Goal: Information Seeking & Learning: Learn about a topic

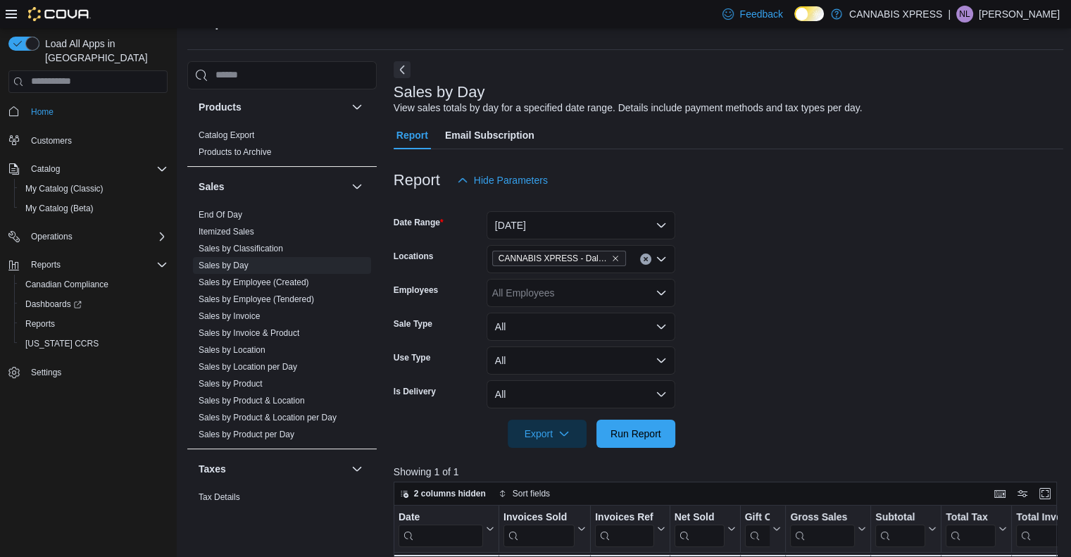
scroll to position [890, 0]
click at [251, 377] on link "Sales by Product" at bounding box center [230, 381] width 64 height 10
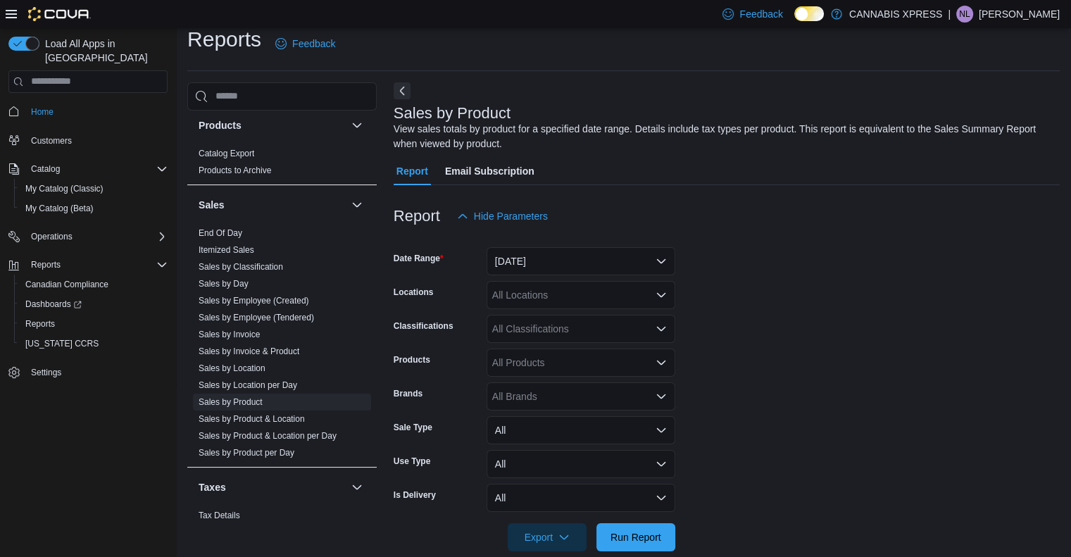
scroll to position [36, 0]
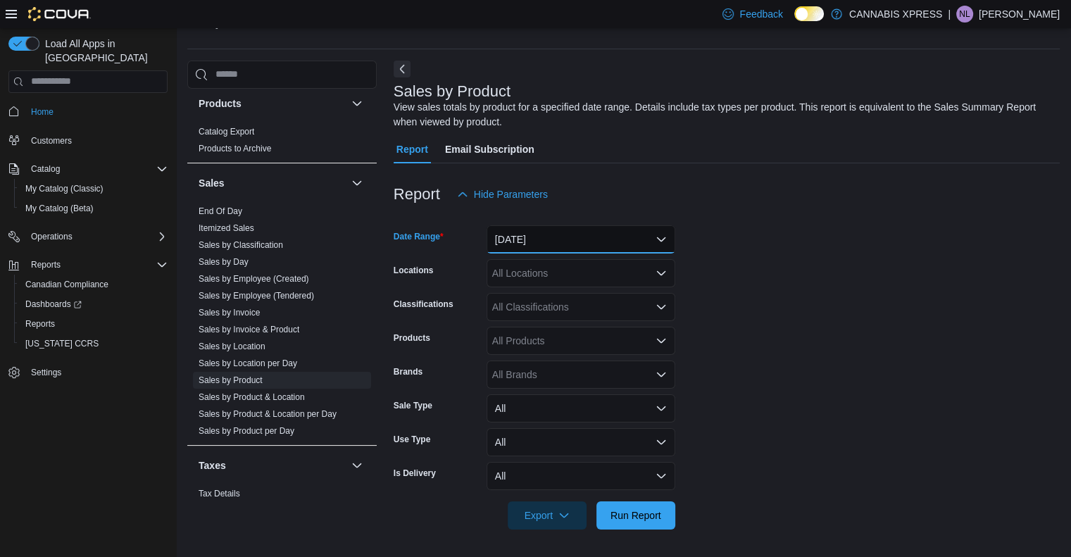
click at [579, 239] on button "[DATE]" at bounding box center [580, 239] width 189 height 28
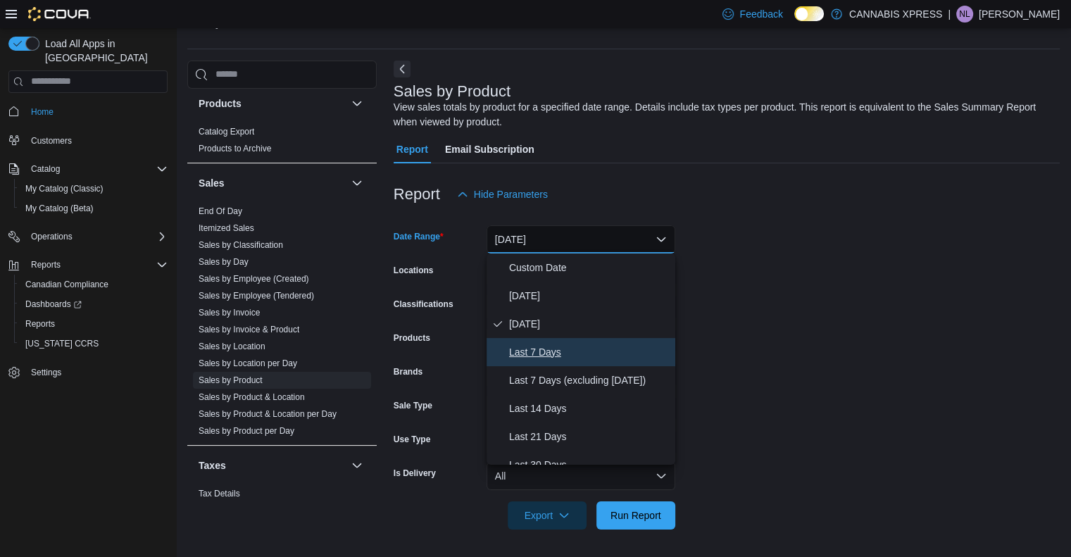
click at [580, 350] on span "Last 7 Days" at bounding box center [589, 351] width 160 height 17
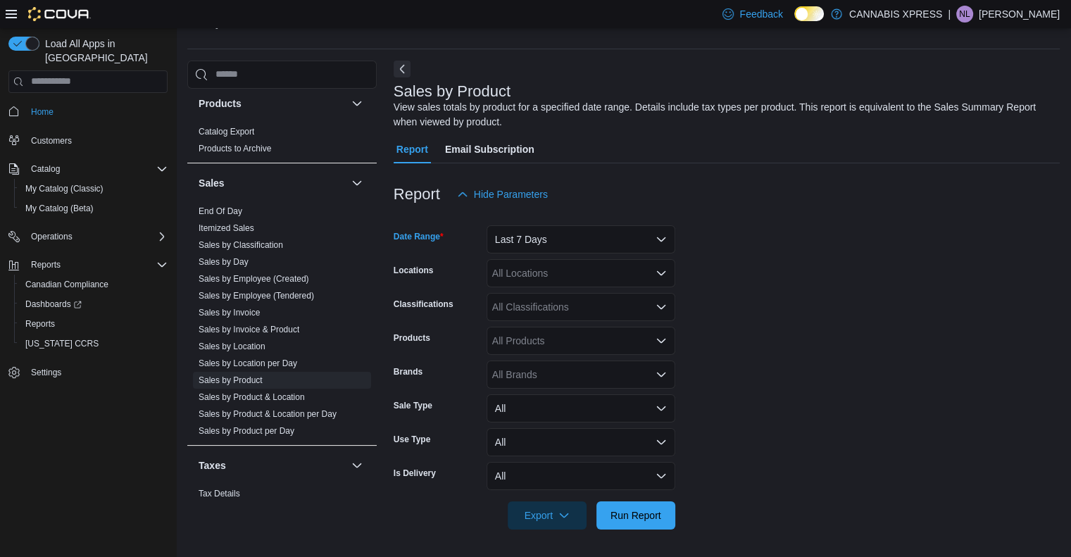
click at [572, 308] on div "All Classifications" at bounding box center [580, 307] width 189 height 28
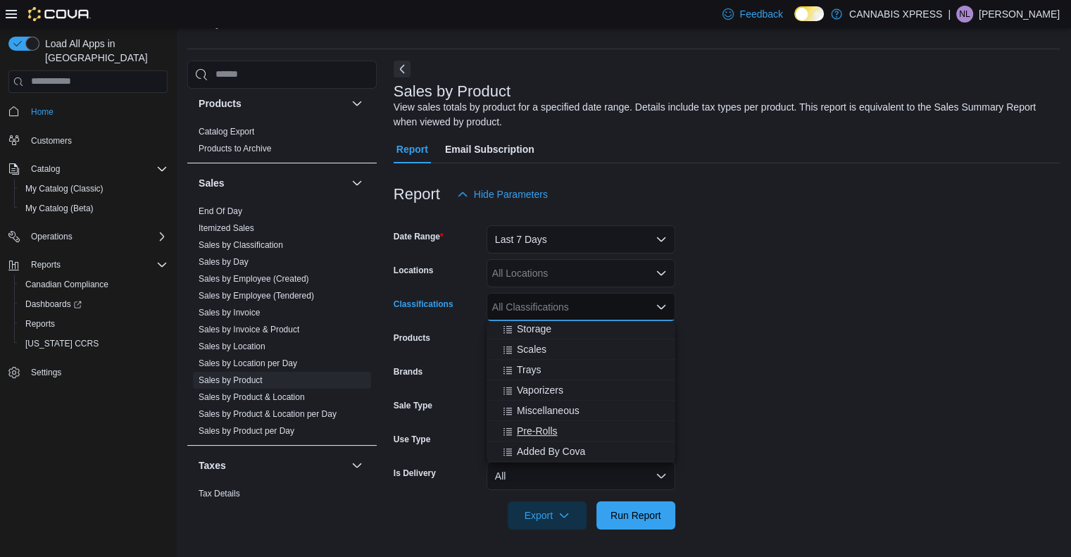
click at [555, 431] on span "Pre-Rolls" at bounding box center [537, 431] width 41 height 14
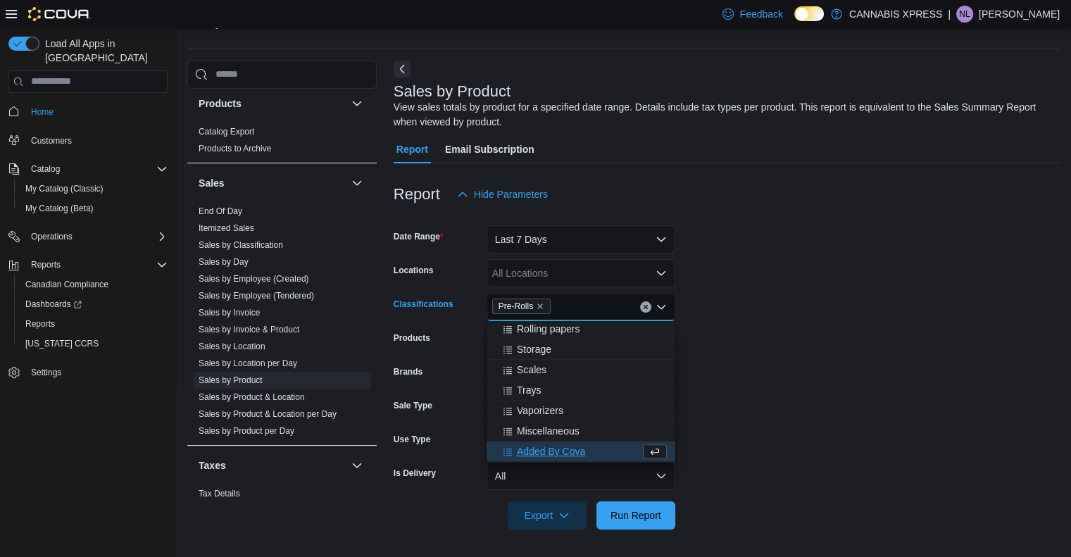
scroll to position [777, 0]
click at [788, 437] on form "Date Range Last 7 Days Locations All Locations Classifications Pre-Rolls Combo …" at bounding box center [726, 368] width 666 height 321
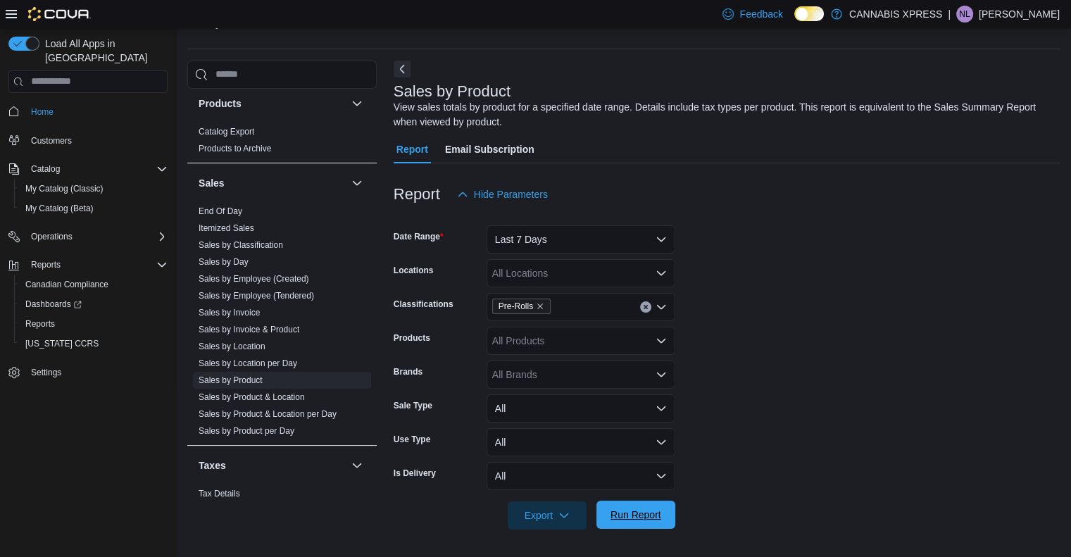
click at [660, 512] on span "Run Report" at bounding box center [635, 515] width 51 height 14
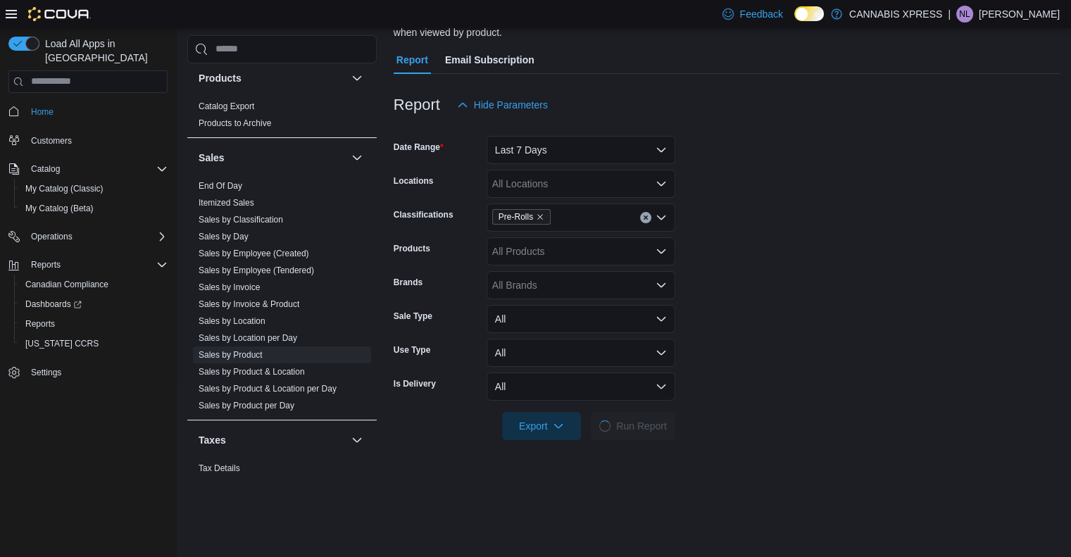
scroll to position [109, 0]
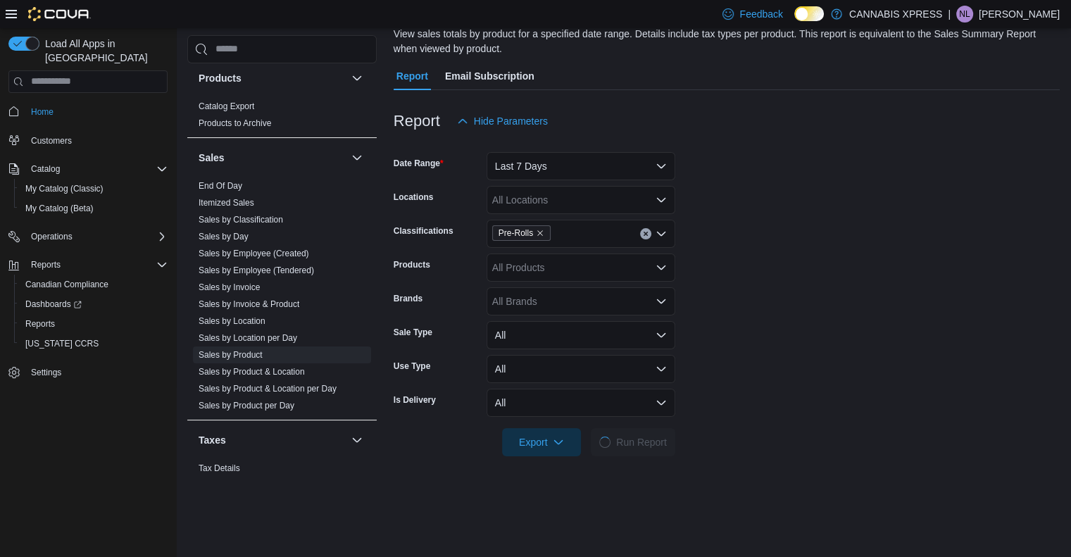
click at [631, 213] on div "All Locations" at bounding box center [580, 200] width 189 height 28
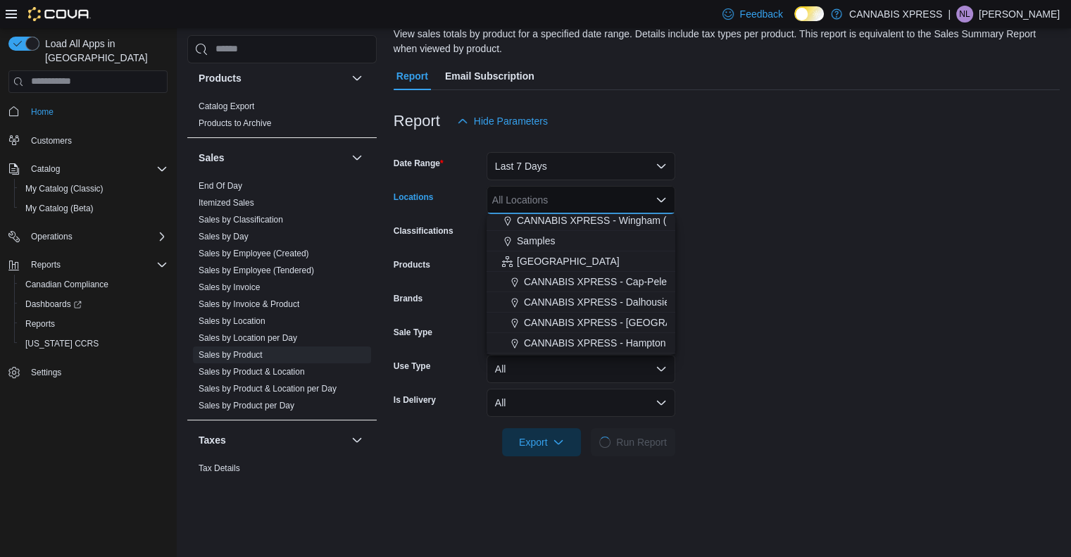
scroll to position [290, 0]
click at [576, 259] on span "[GEOGRAPHIC_DATA]" at bounding box center [568, 260] width 103 height 14
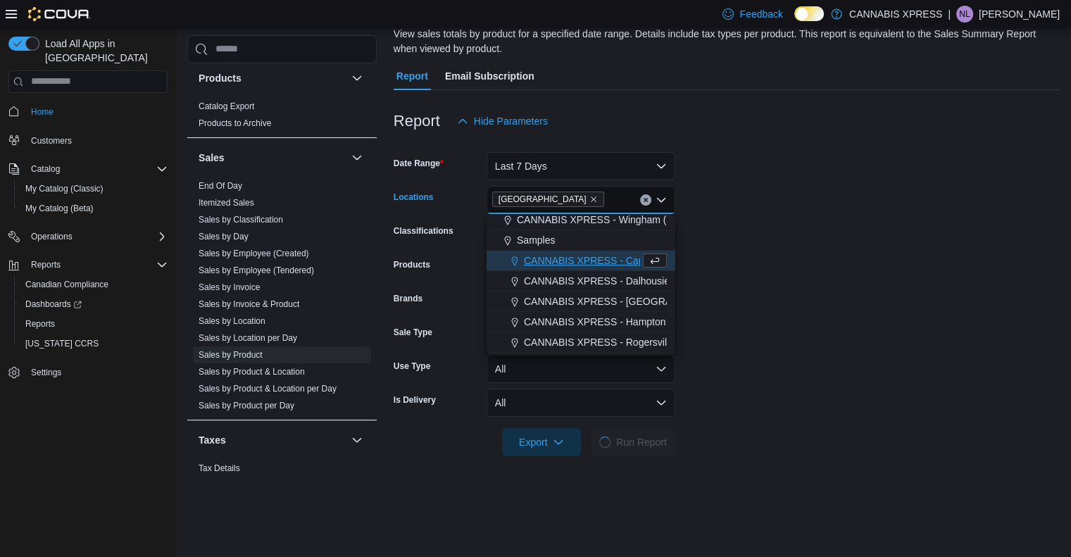
click at [762, 303] on form "Date Range Last 7 Days Locations [GEOGRAPHIC_DATA] Combo box. Selected. [GEOGRA…" at bounding box center [726, 295] width 666 height 321
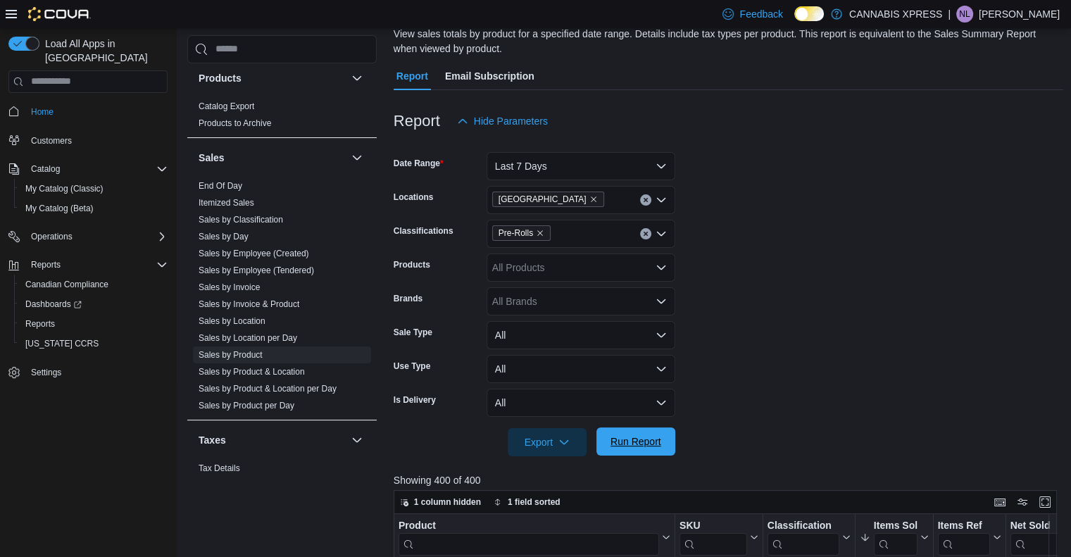
click at [641, 435] on span "Run Report" at bounding box center [635, 441] width 51 height 14
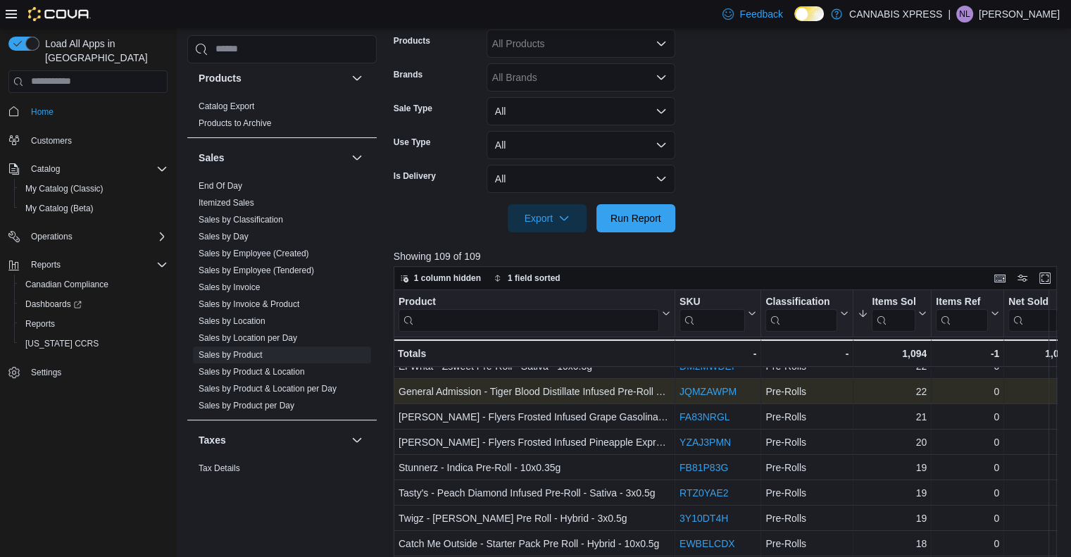
scroll to position [245, 0]
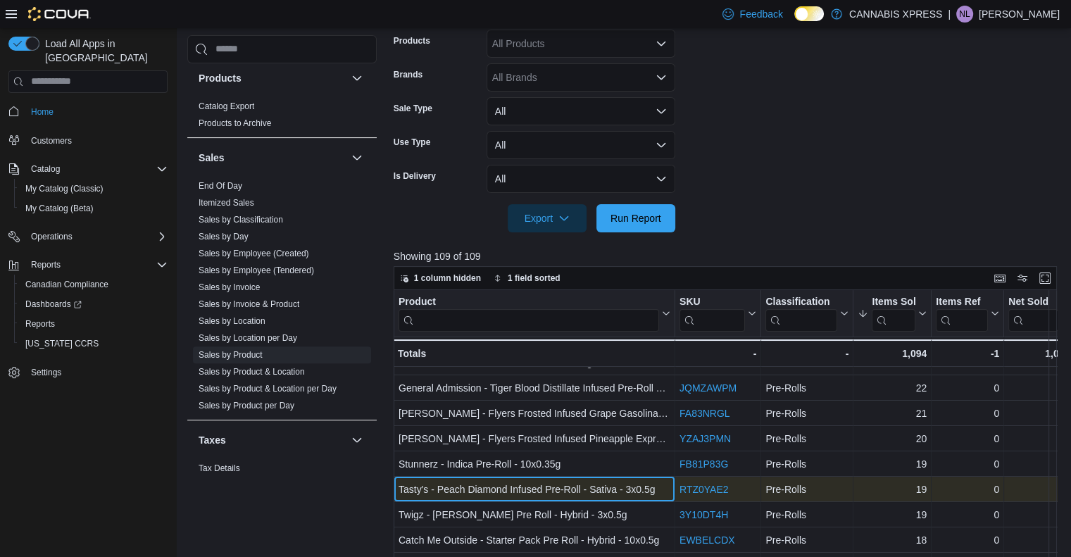
click at [567, 485] on div "Tasty's - Peach Diamond Infused Pre-Roll - Sativa - 3x0.5g" at bounding box center [534, 489] width 272 height 17
copy div "Tasty's - Peach Diamond Infused Pre-Roll - Sativa - 3x0.5g"
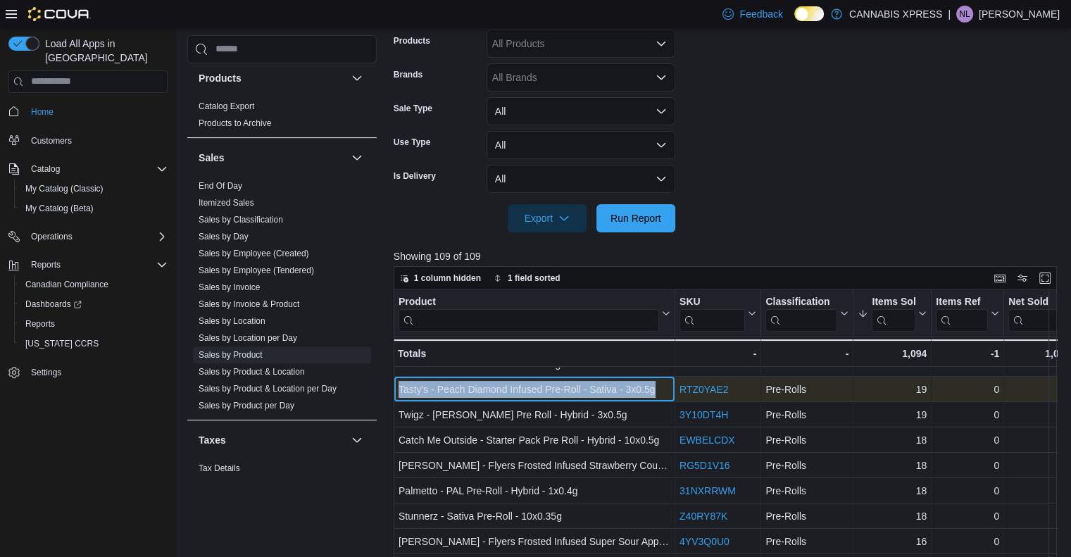
scroll to position [349, 0]
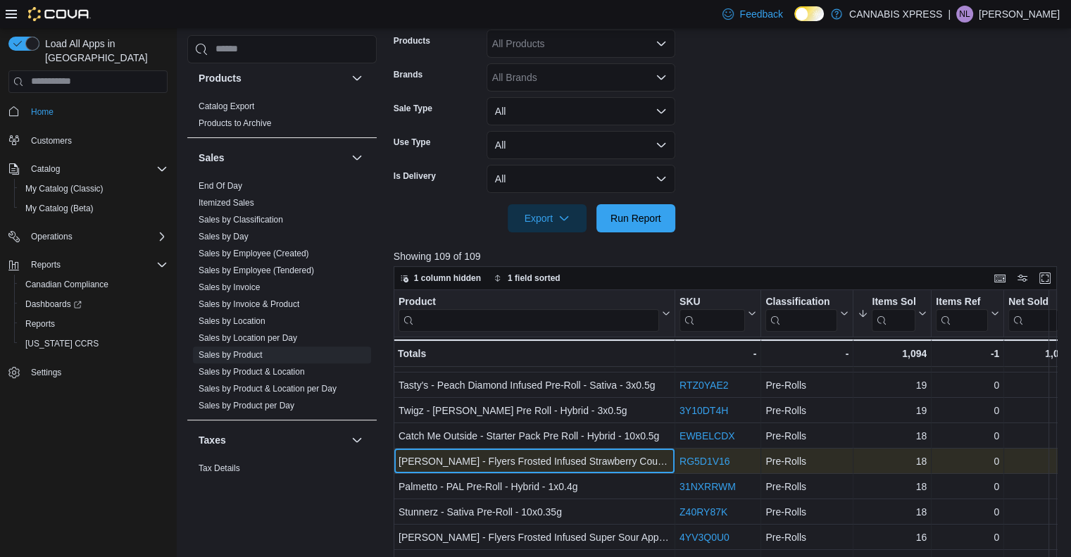
click at [560, 459] on div "[PERSON_NAME] - Flyers Frosted Infused Strawberry Cough Pre-Rolls - Sativa - 3x…" at bounding box center [534, 461] width 272 height 17
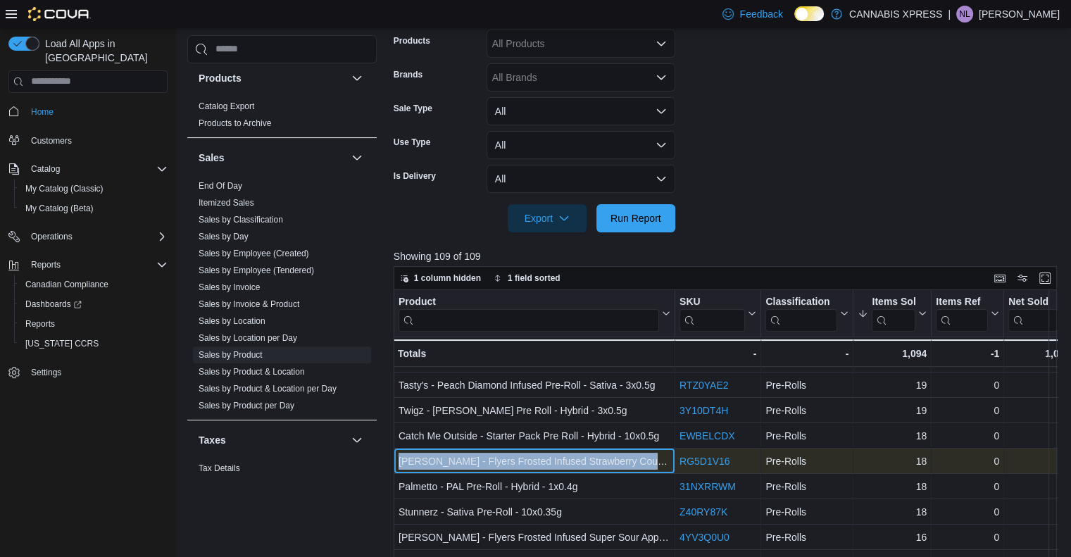
click at [560, 459] on div "[PERSON_NAME] - Flyers Frosted Infused Strawberry Cough Pre-Rolls - Sativa - 3x…" at bounding box center [534, 461] width 272 height 17
copy div "[PERSON_NAME] - Flyers Frosted Infused Strawberry Cough Pre-Rolls - Sativa - 3x…"
click at [553, 454] on div "[PERSON_NAME] - Flyers Frosted Infused Strawberry Cough Pre-Rolls - Sativa - 3x…" at bounding box center [534, 461] width 272 height 17
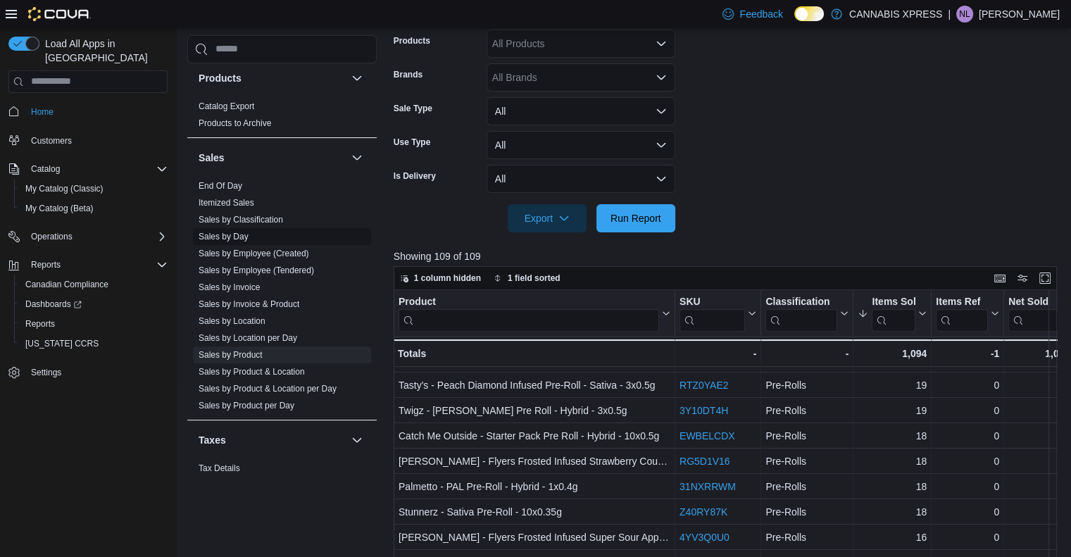
click at [235, 235] on link "Sales by Day" at bounding box center [223, 237] width 50 height 10
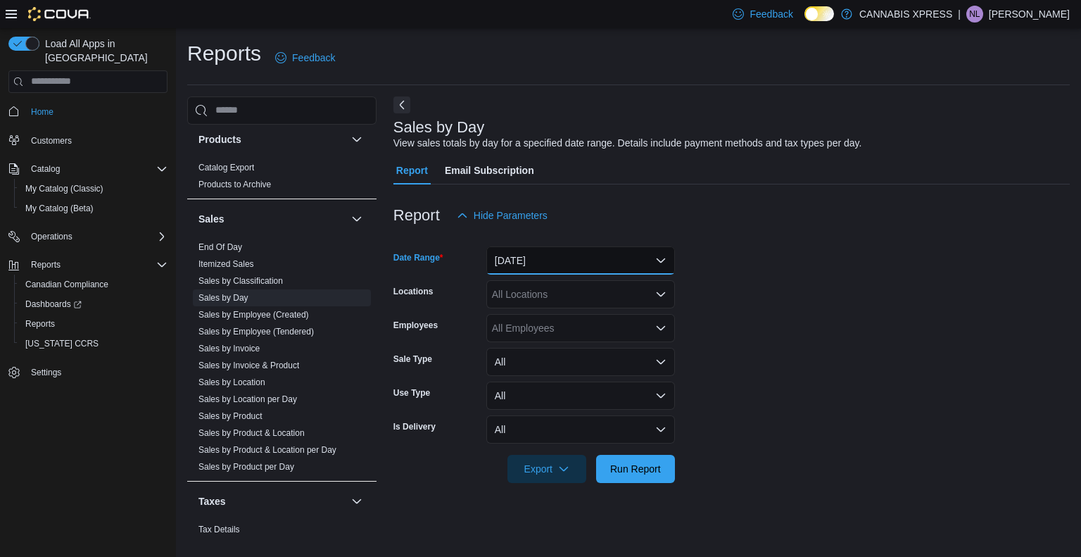
click at [546, 256] on button "[DATE]" at bounding box center [580, 260] width 189 height 28
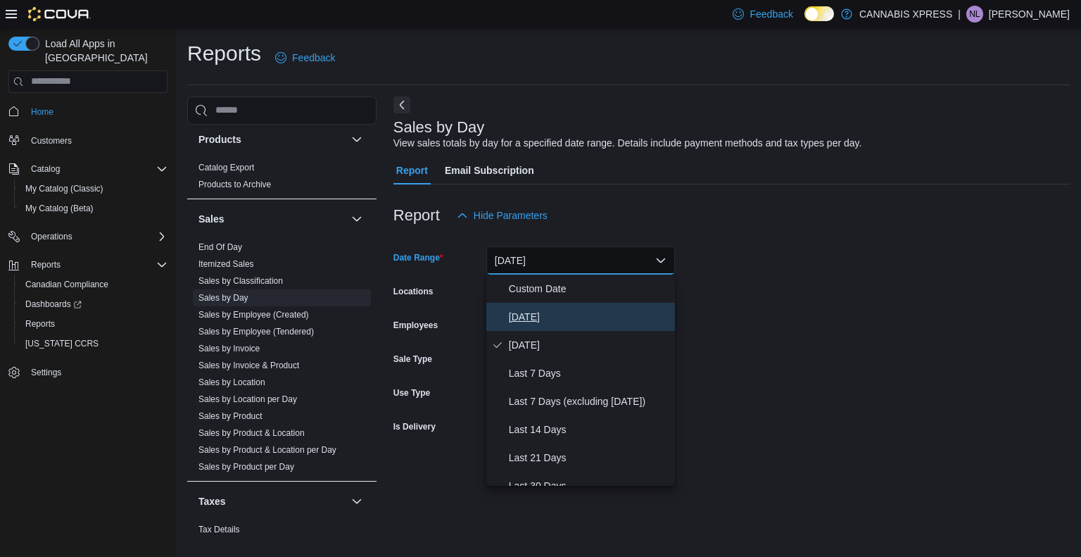
click at [538, 310] on span "[DATE]" at bounding box center [589, 316] width 160 height 17
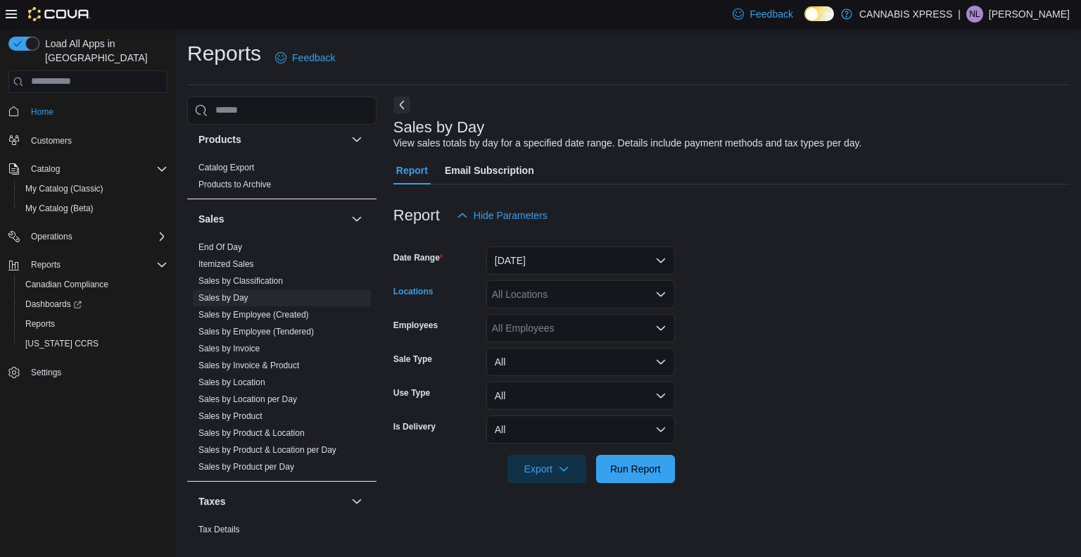
click at [550, 301] on div "All Locations" at bounding box center [580, 294] width 189 height 28
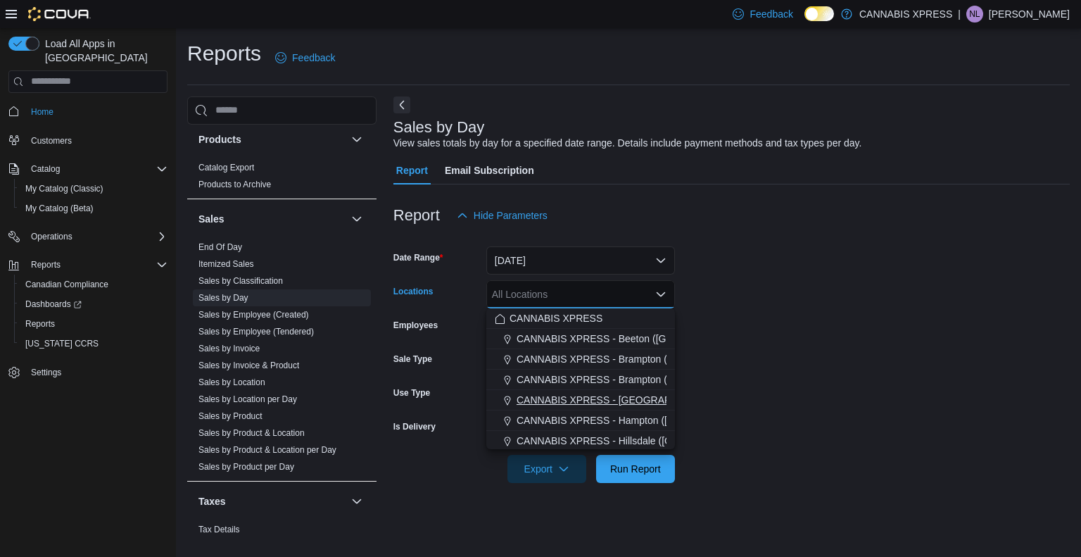
scroll to position [349, 0]
click at [627, 335] on span "CANNABIS XPRESS - Dalhousie ([PERSON_NAME][GEOGRAPHIC_DATA])" at bounding box center [693, 336] width 339 height 14
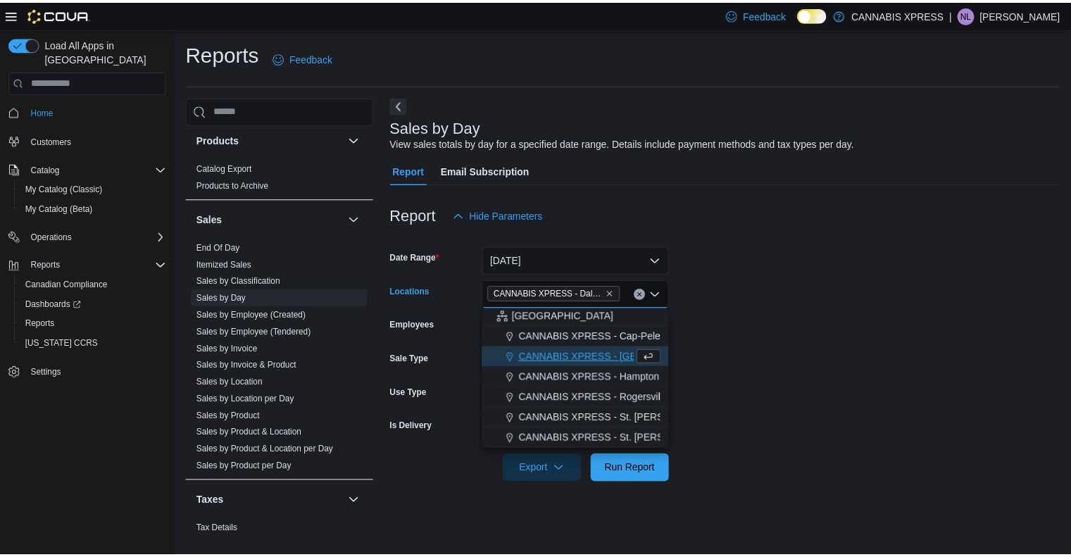
scroll to position [329, 0]
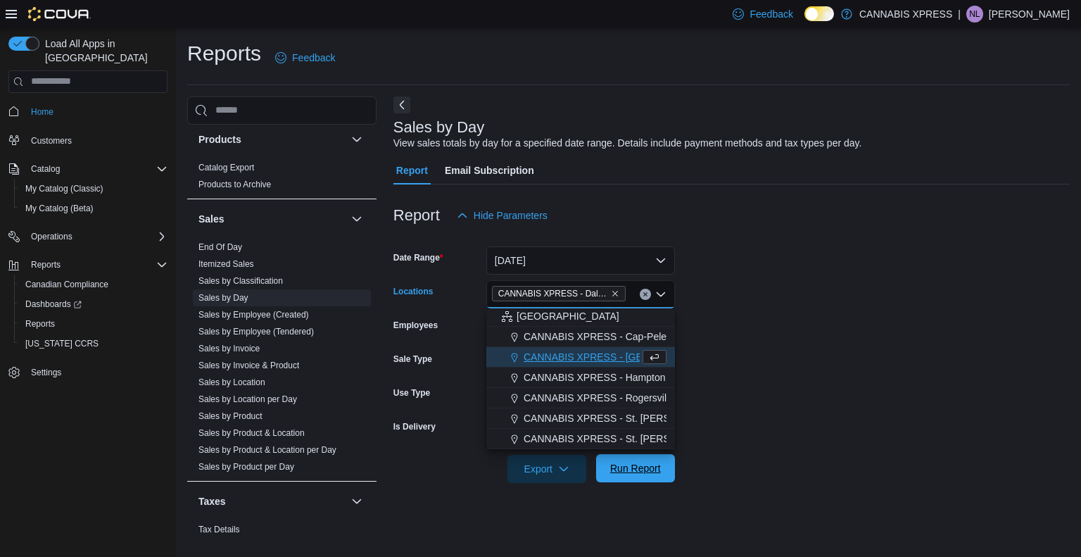
click at [645, 472] on span "Run Report" at bounding box center [635, 468] width 51 height 14
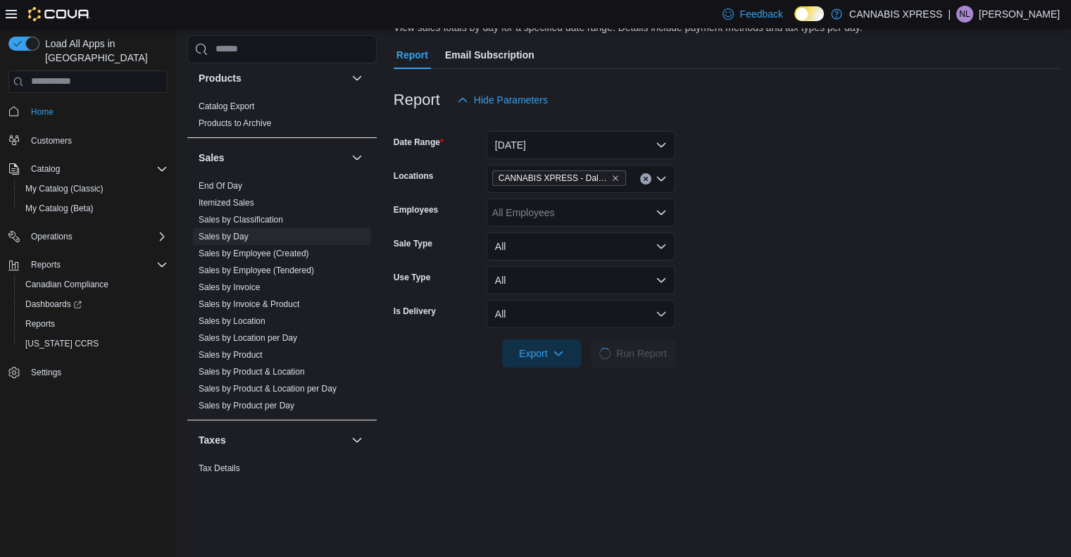
scroll to position [118, 0]
